Goal: Task Accomplishment & Management: Manage account settings

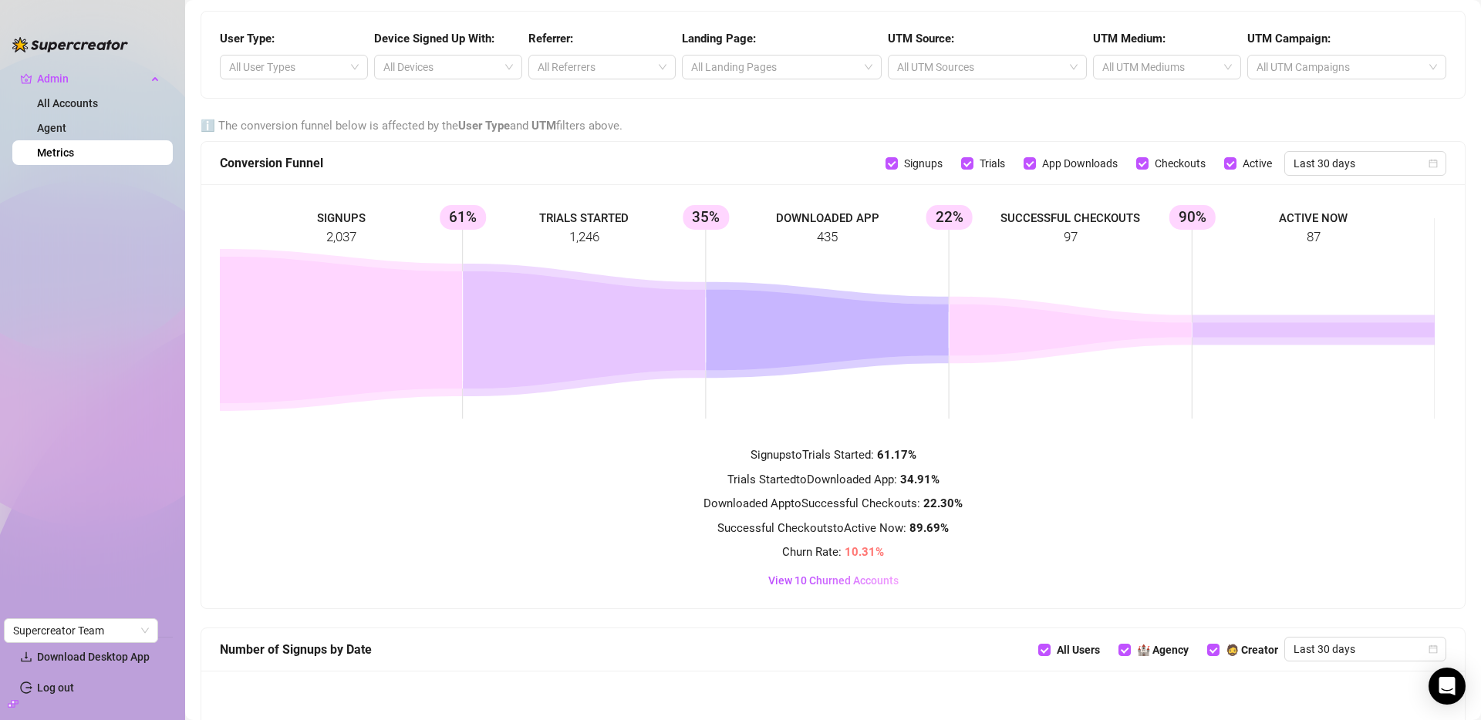
scroll to position [861, 0]
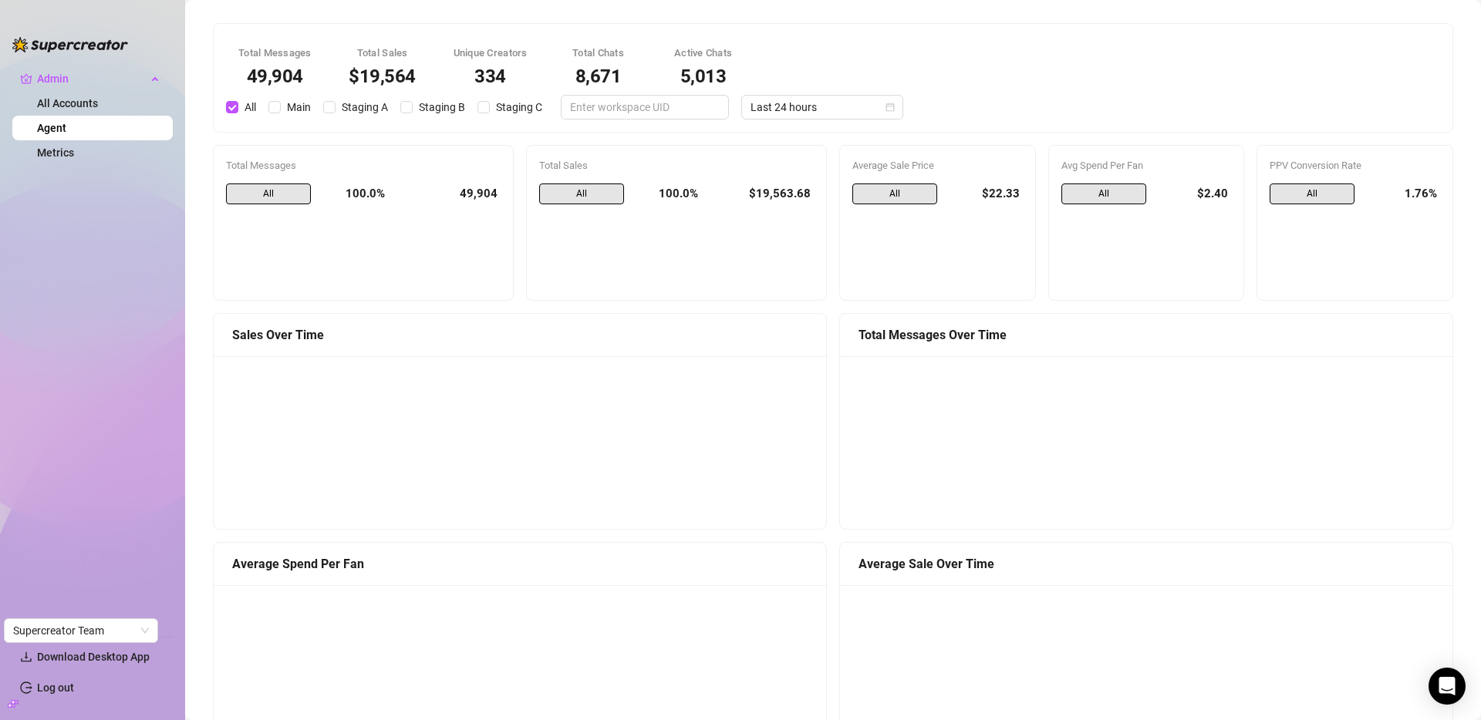
scroll to position [1428, 0]
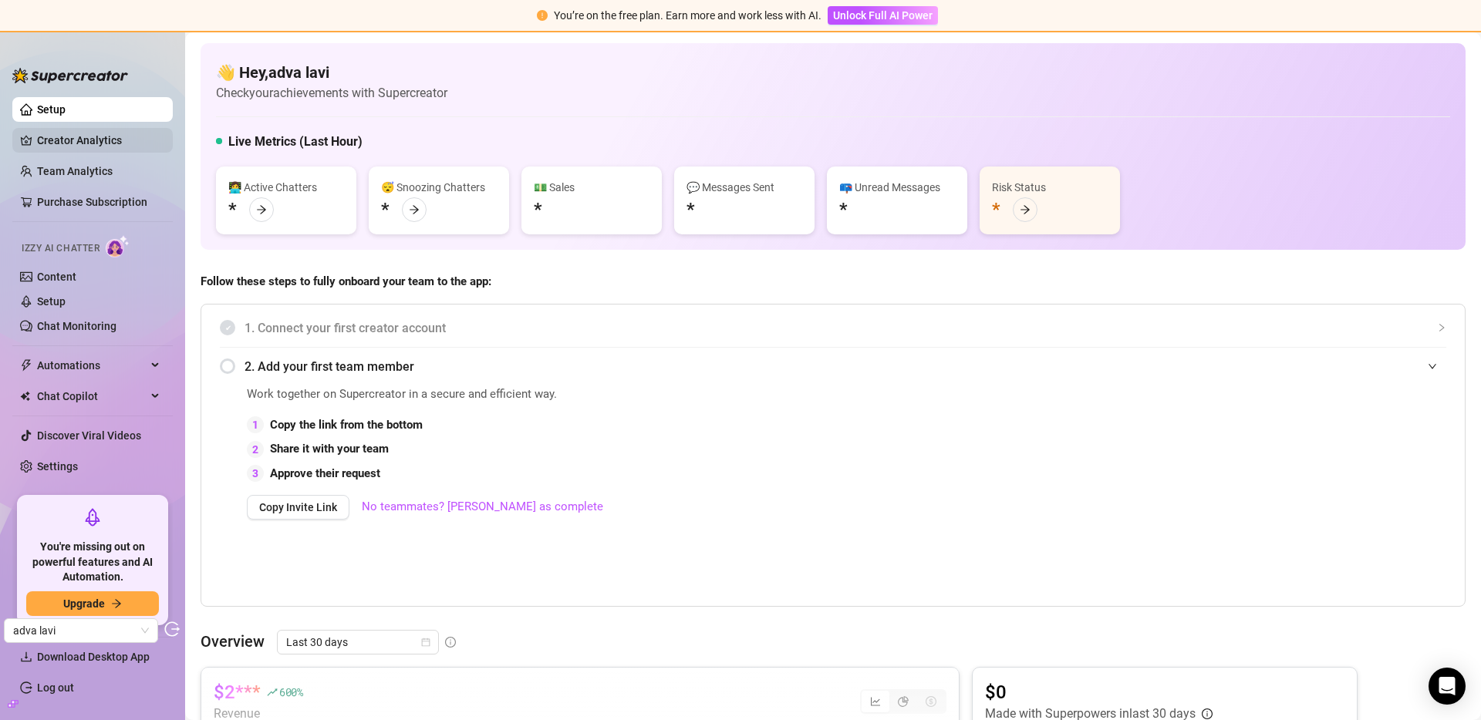
click at [71, 148] on link "Creator Analytics" at bounding box center [98, 140] width 123 height 25
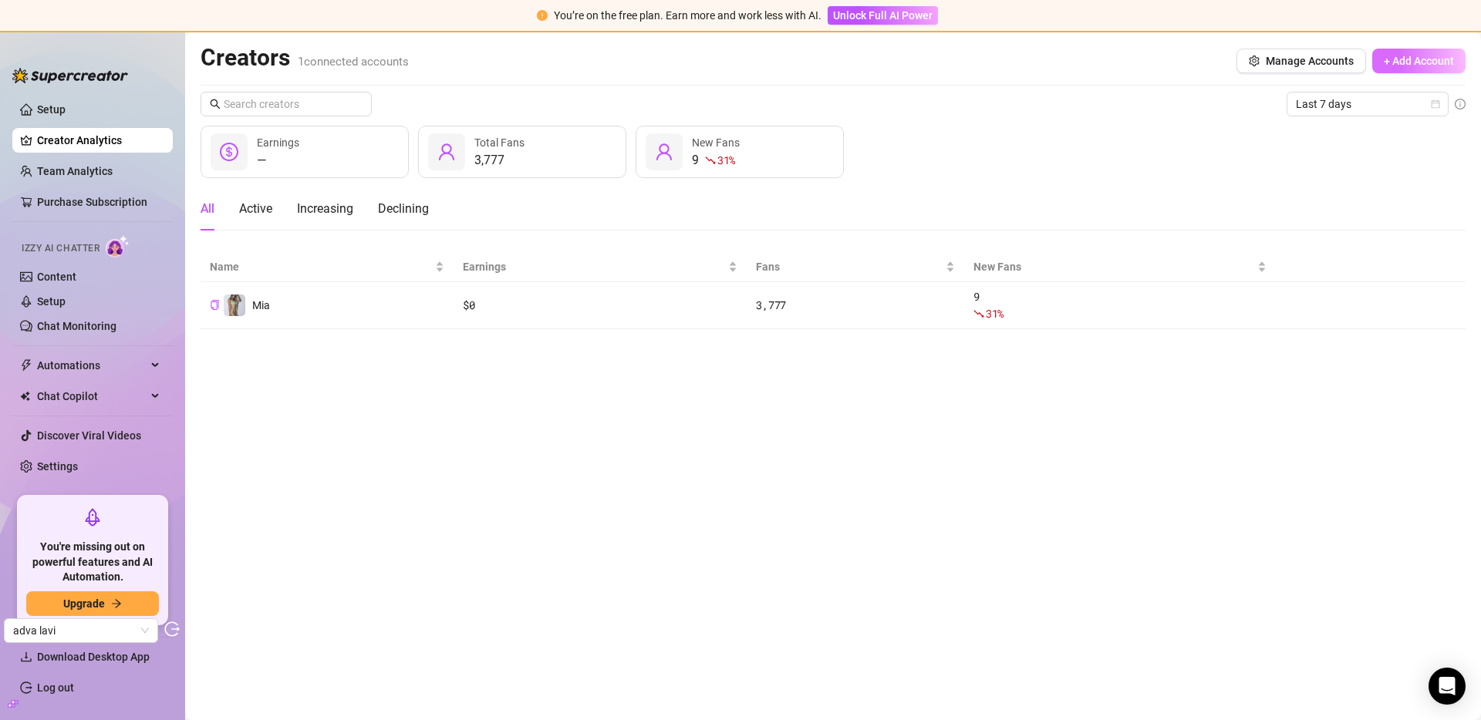
click at [1439, 63] on span "+ Add Account" at bounding box center [1419, 61] width 70 height 12
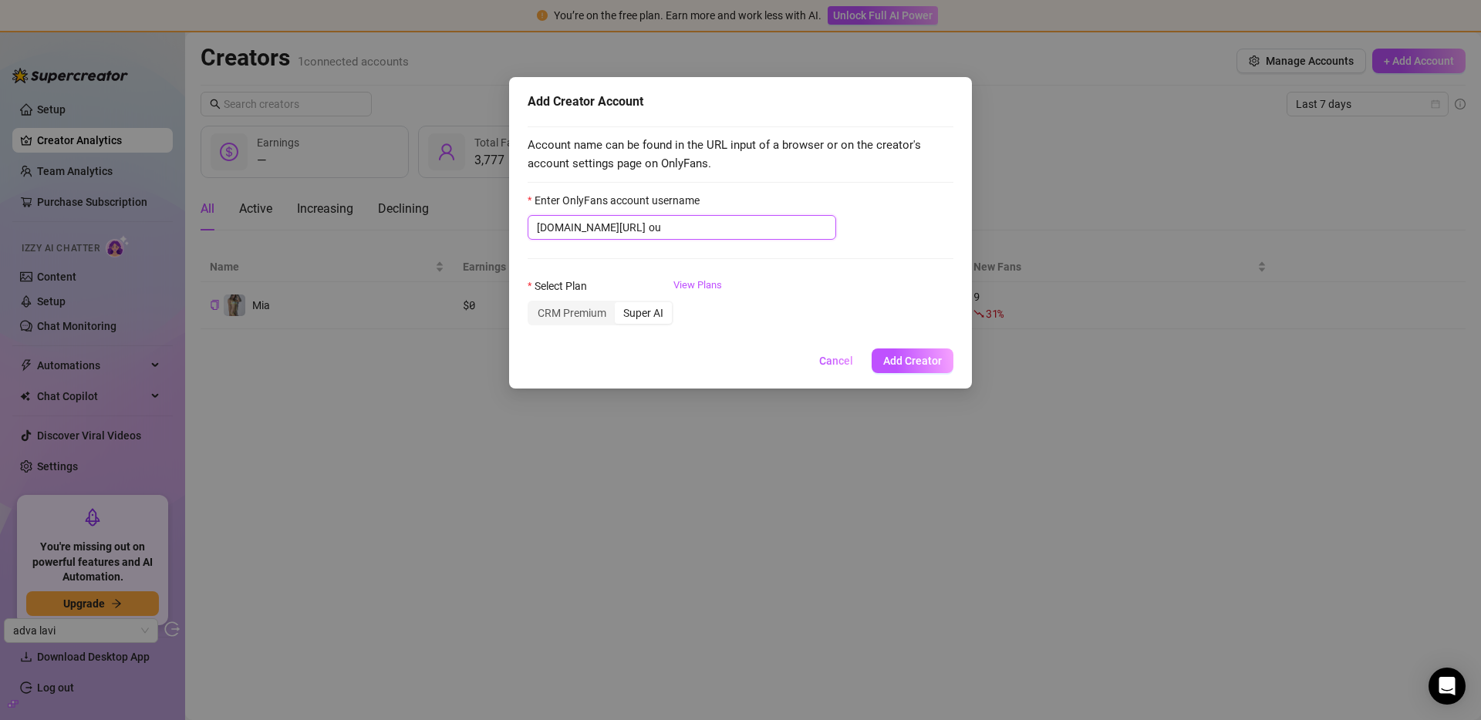
type input "o"
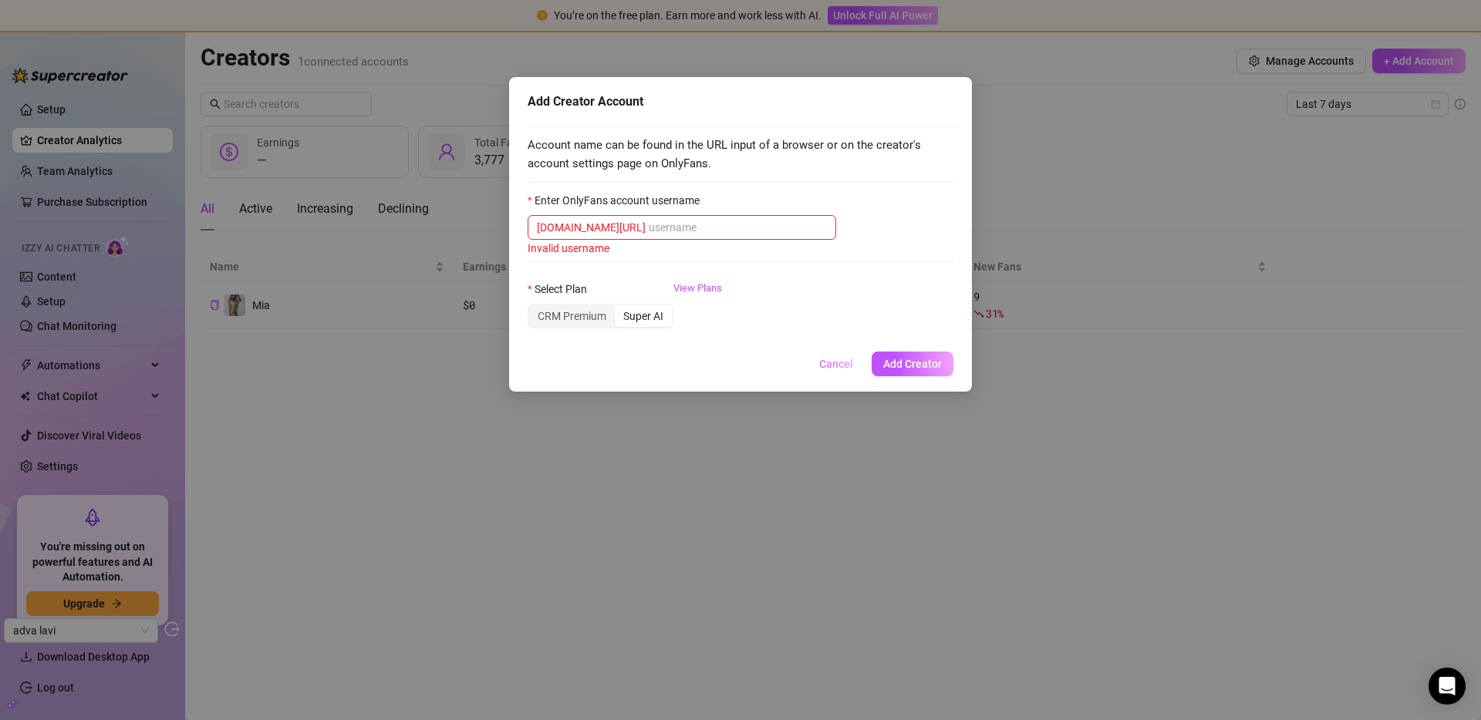
click at [837, 363] on span "Cancel" at bounding box center [836, 364] width 34 height 12
